Goal: Information Seeking & Learning: Learn about a topic

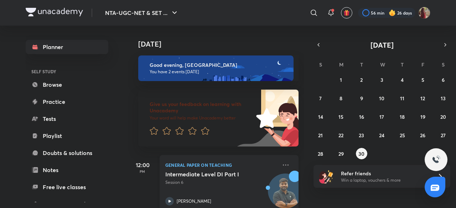
scroll to position [82, 0]
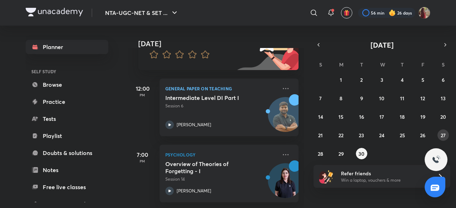
click at [447, 137] on button "27" at bounding box center [443, 135] width 11 height 11
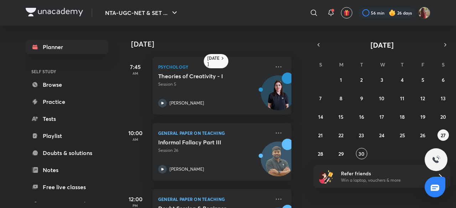
scroll to position [117, 7]
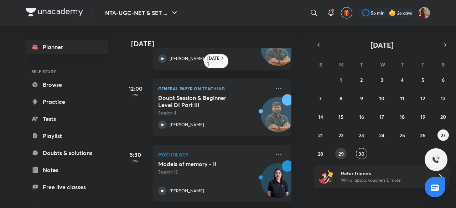
click at [337, 148] on div "31 1 2 3 4 5 6 7 8 9 10 11 12 13 14 15 16 17 18 19 20 21 22 23 24 25 26 27 28 2…" at bounding box center [382, 117] width 137 height 86
click at [339, 149] on button "29" at bounding box center [340, 153] width 11 height 11
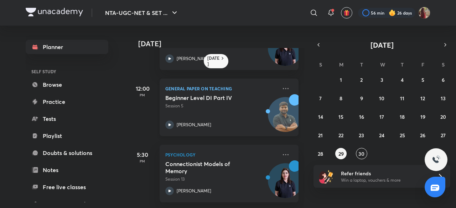
scroll to position [0, 0]
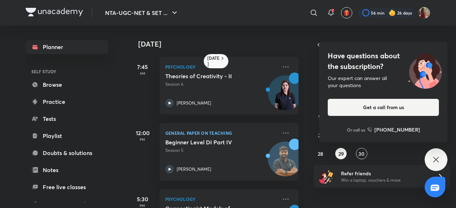
click at [435, 155] on div "Have questions about the subscription? Our expert can answer all your questions…" at bounding box center [436, 160] width 23 height 23
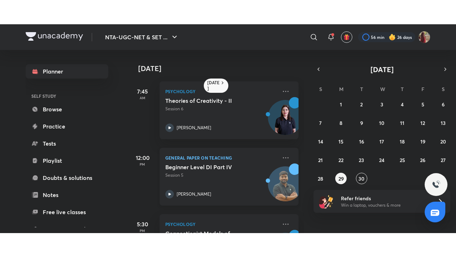
scroll to position [50, 0]
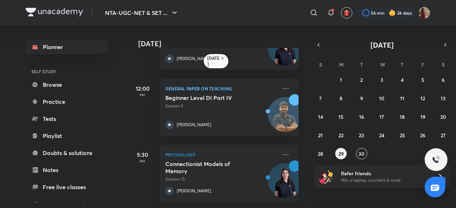
click at [171, 187] on icon at bounding box center [169, 191] width 9 height 9
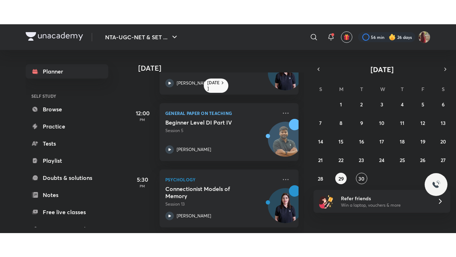
scroll to position [2, 0]
